Goal: Use online tool/utility: Utilize a website feature to perform a specific function

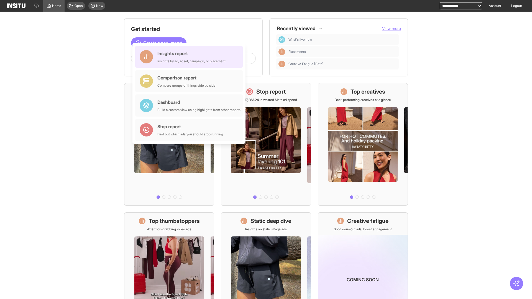
click at [190, 57] on div "Insights report Insights by ad, adset, campaign, or placement" at bounding box center [191, 56] width 68 height 13
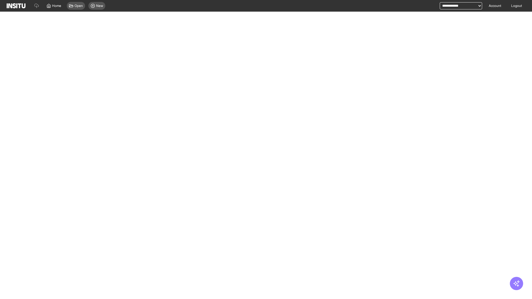
select select "**"
